Goal: Transaction & Acquisition: Purchase product/service

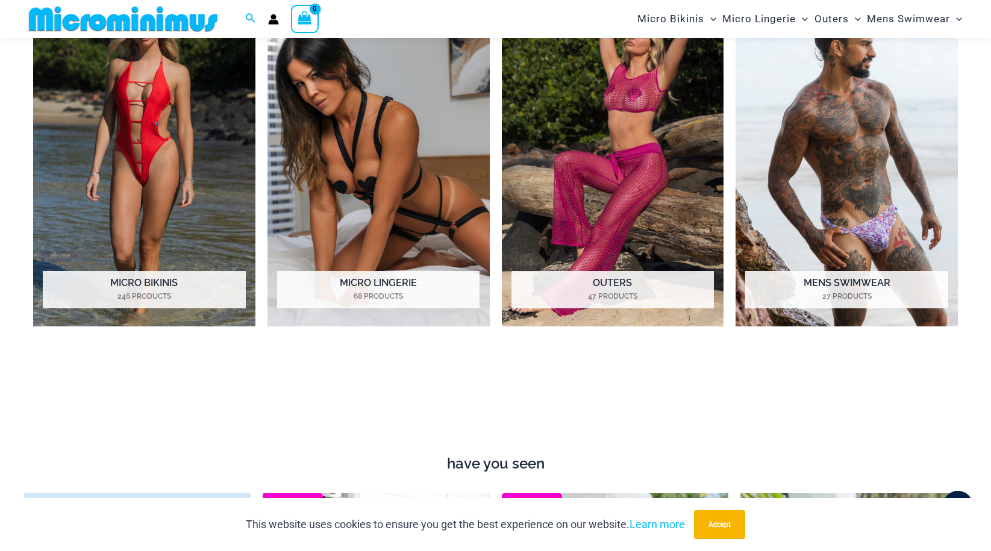
scroll to position [1013, 0]
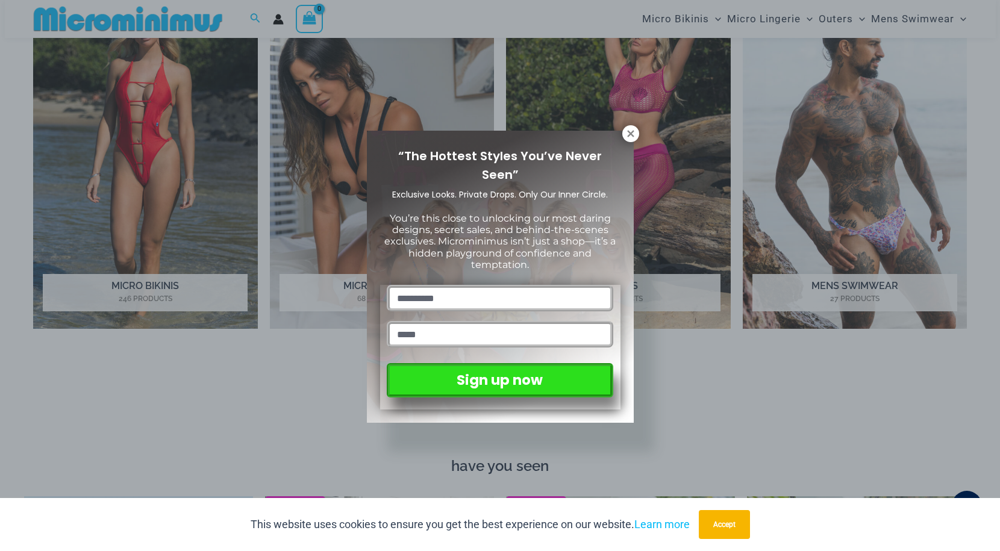
click at [622, 118] on div "“The Hottest Styles You’ve Never Seen” Exclusive Looks. Private Drops. Only Our…" at bounding box center [500, 275] width 1000 height 551
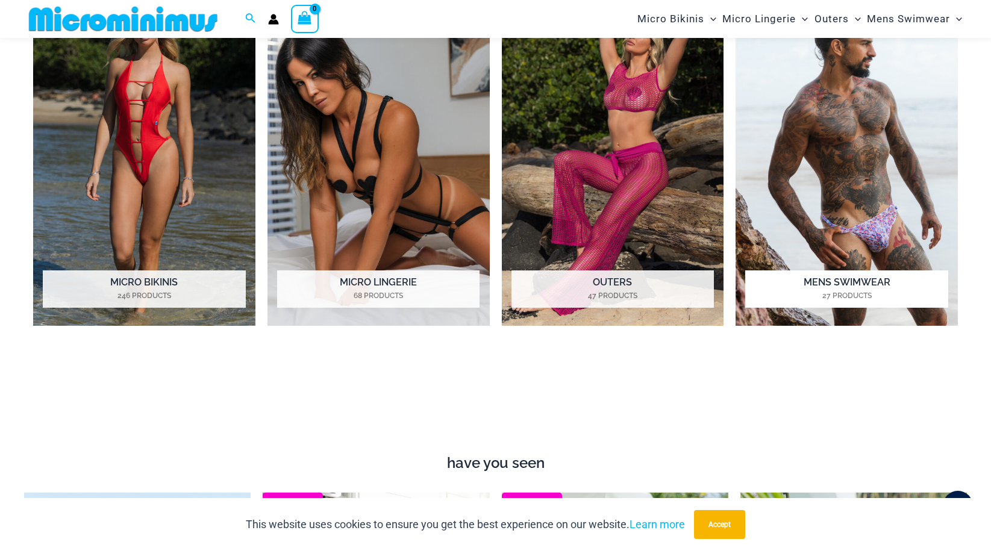
click at [901, 151] on img "Visit product category Mens Swimwear" at bounding box center [846, 155] width 222 height 342
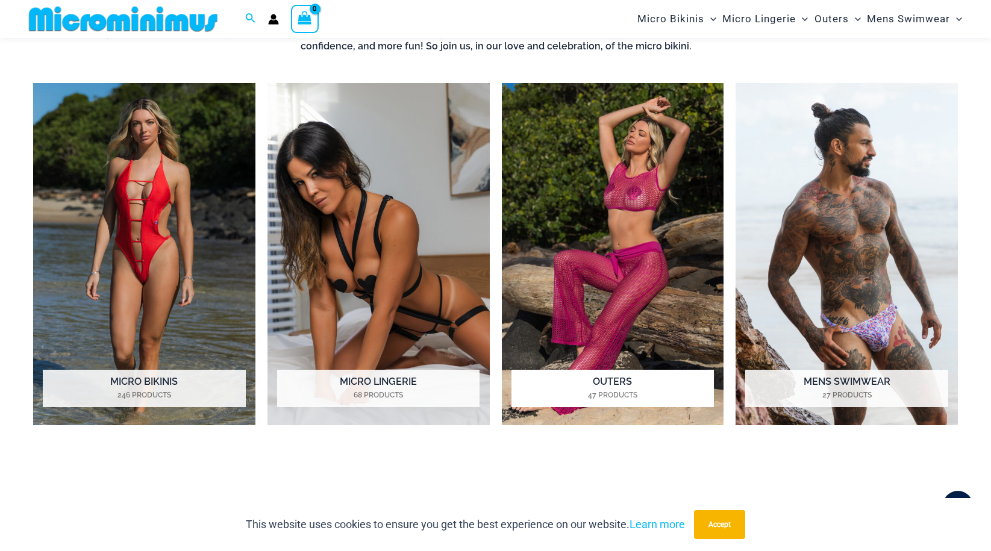
scroll to position [893, 0]
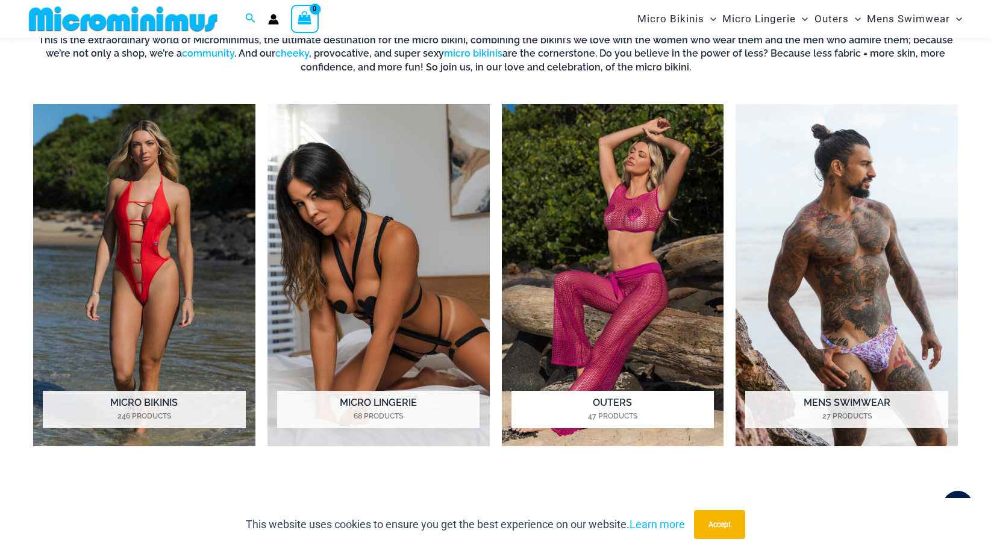
click at [610, 284] on img "Visit product category Outers" at bounding box center [613, 275] width 222 height 342
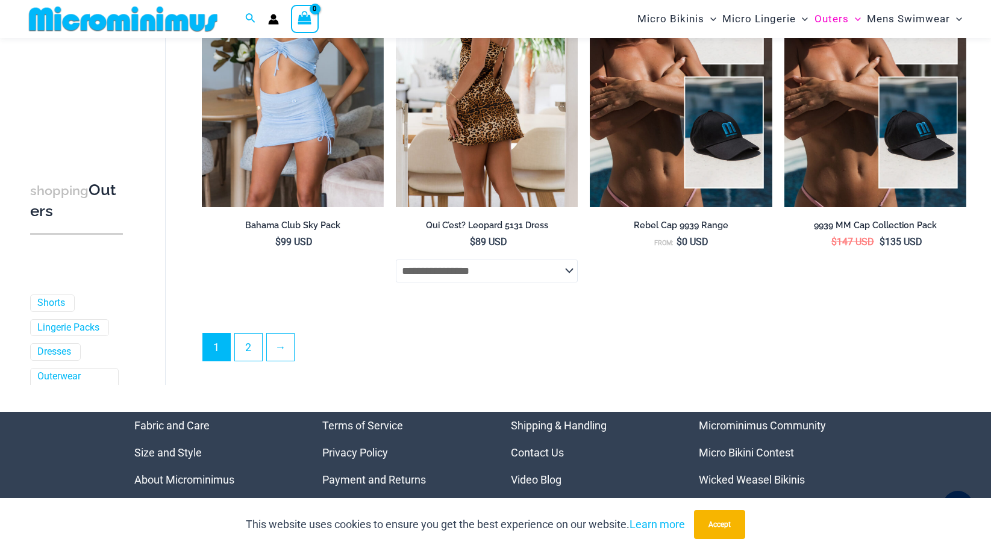
scroll to position [3001, 0]
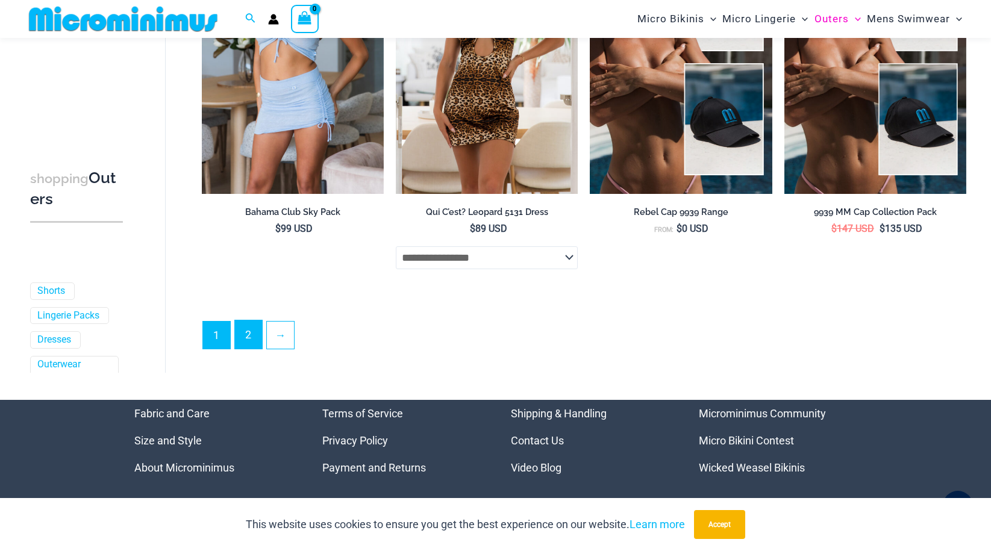
click at [246, 336] on link "2" at bounding box center [248, 334] width 27 height 28
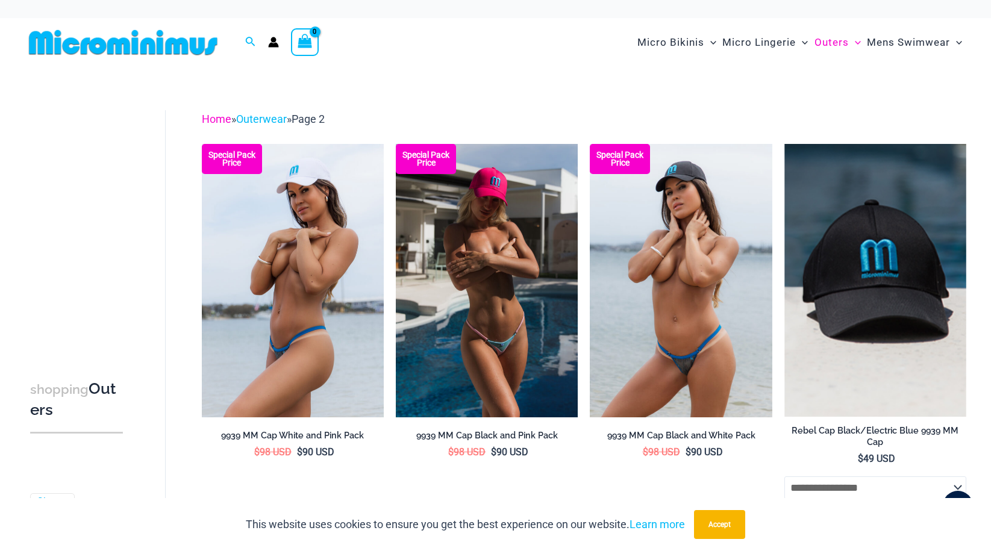
click at [210, 116] on link "Home" at bounding box center [217, 119] width 30 height 13
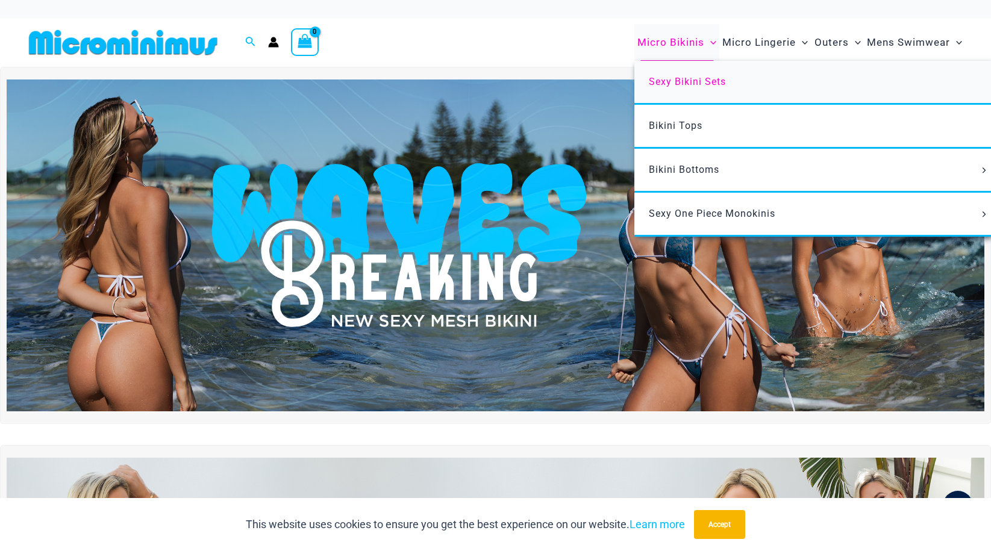
click at [677, 78] on span "Sexy Bikini Sets" at bounding box center [686, 81] width 77 height 11
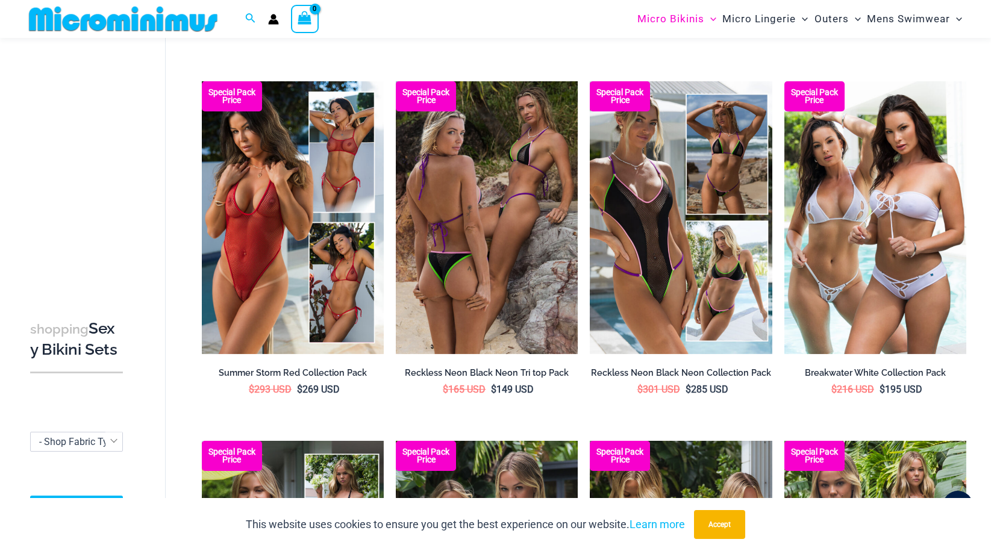
scroll to position [772, 0]
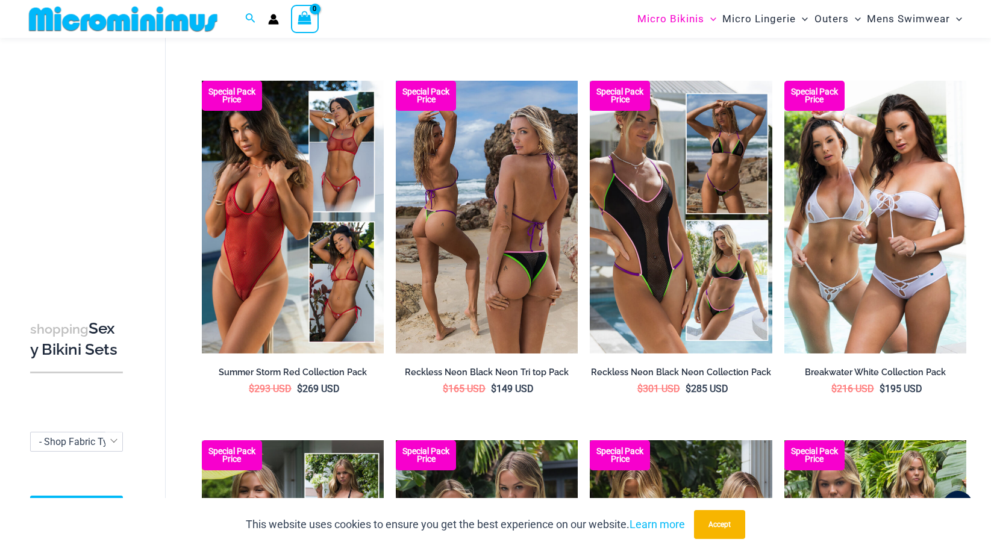
click at [464, 196] on img at bounding box center [487, 217] width 182 height 273
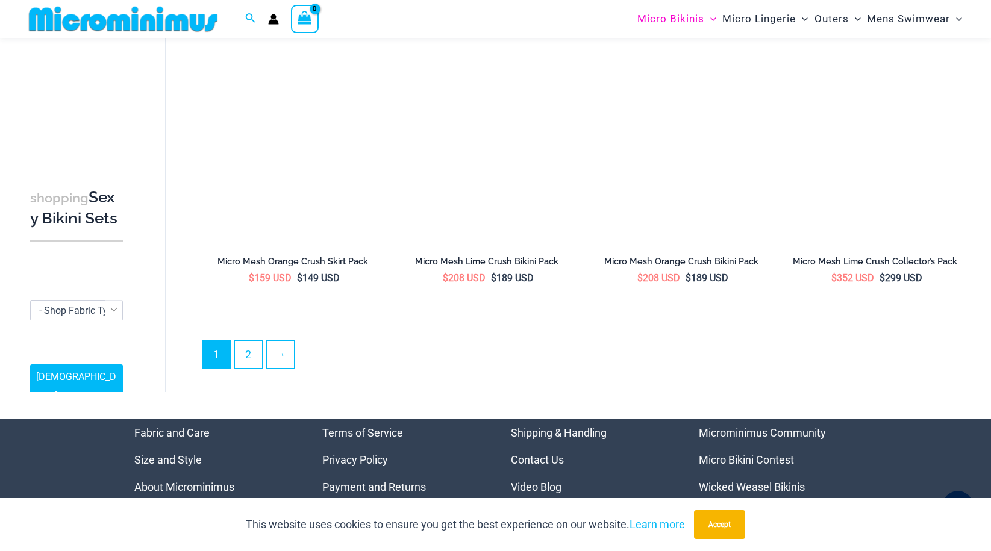
scroll to position [2693, 0]
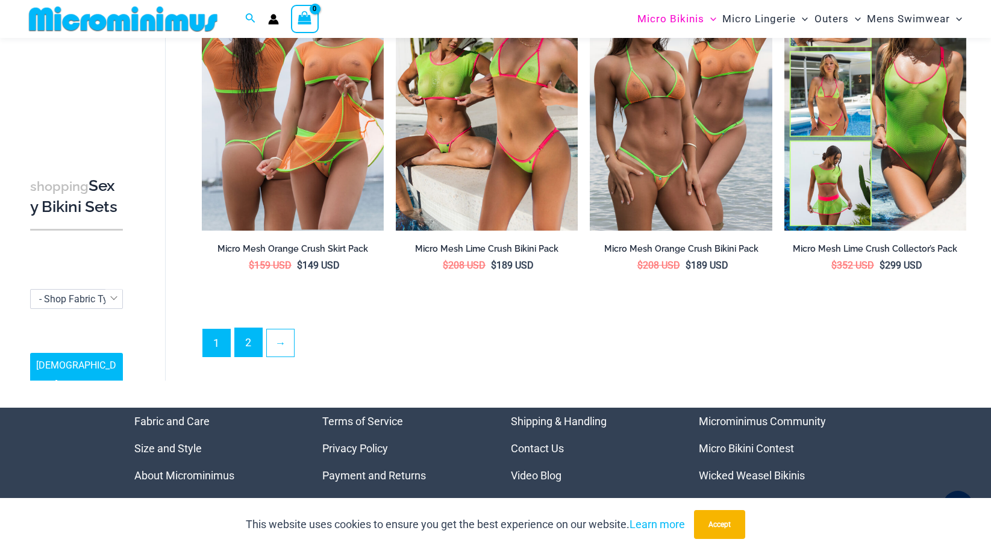
click at [252, 339] on link "2" at bounding box center [248, 342] width 27 height 28
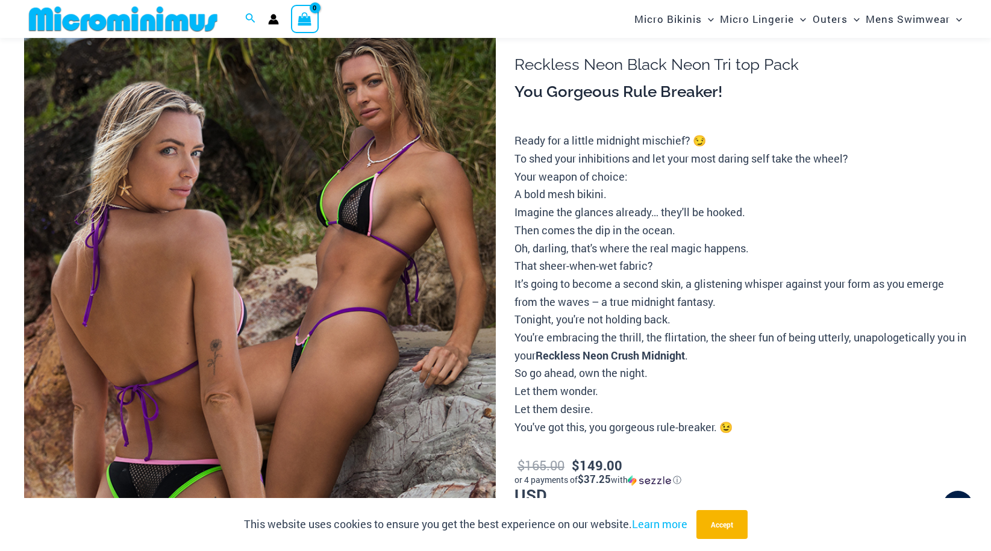
scroll to position [117, 0]
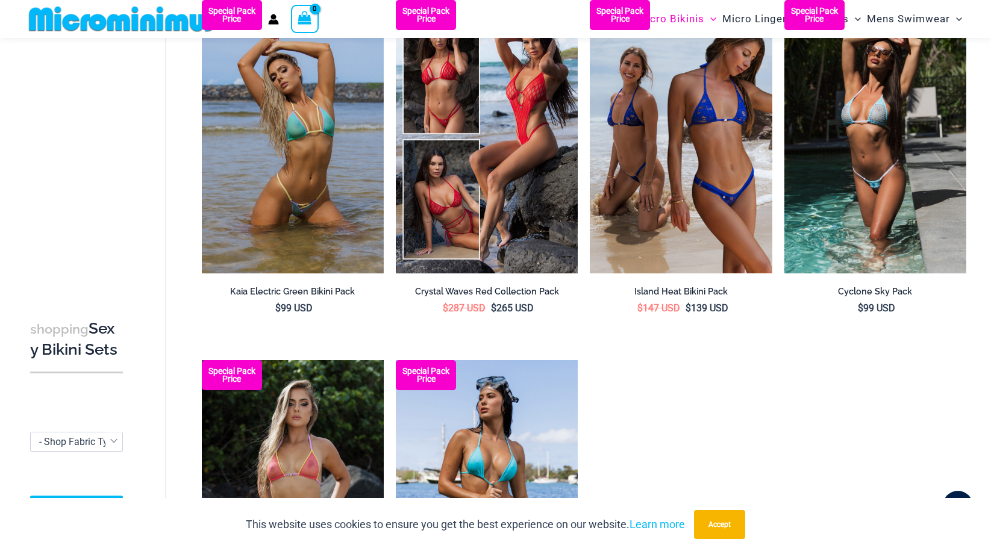
scroll to position [2097, 0]
